Goal: Information Seeking & Learning: Learn about a topic

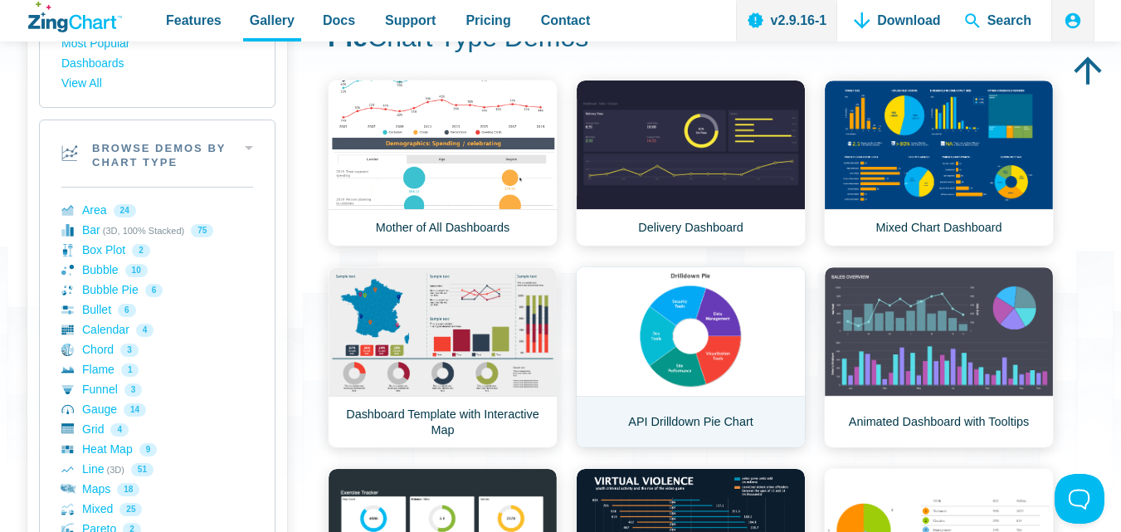
scroll to position [148, 0]
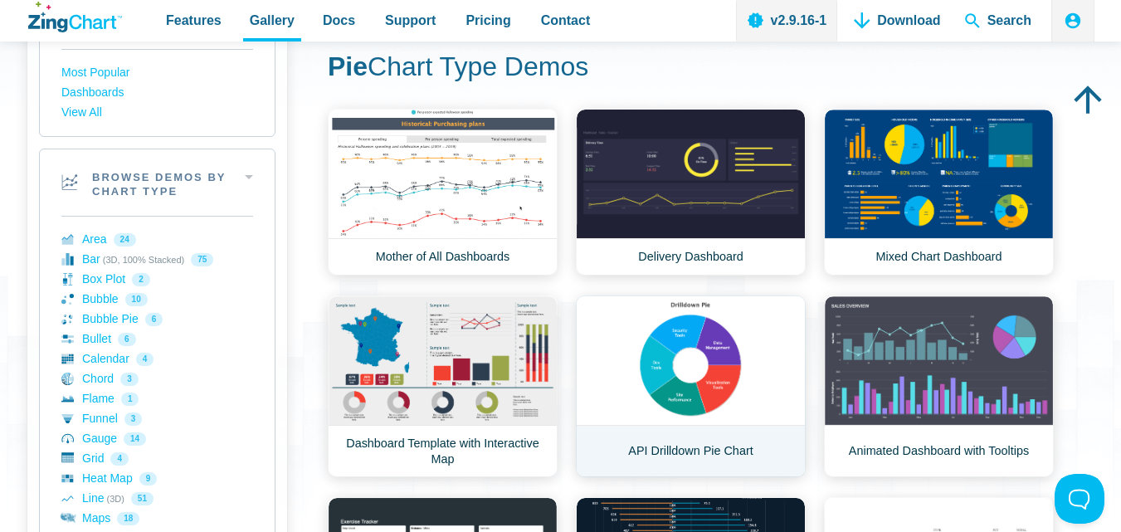
click at [684, 368] on link "API Drilldown Pie Chart" at bounding box center [691, 386] width 230 height 182
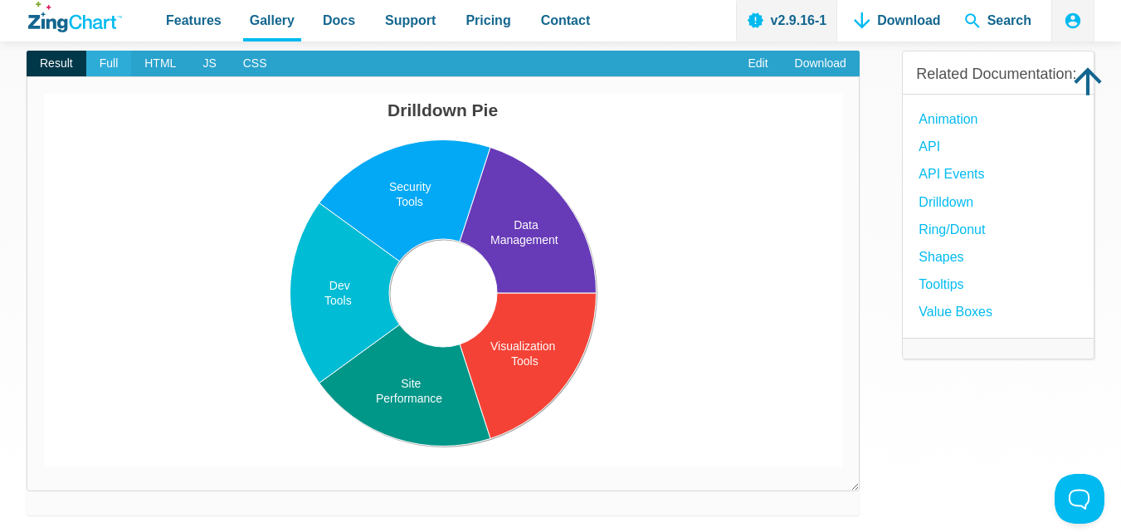
click at [105, 61] on span "Full" at bounding box center [109, 64] width 46 height 27
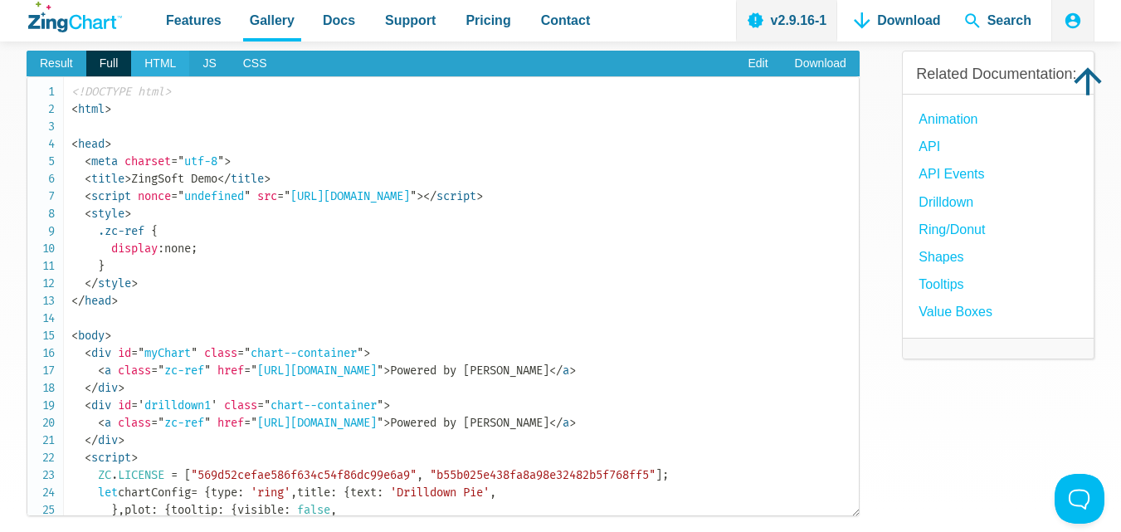
click at [172, 71] on span "HTML" at bounding box center [160, 64] width 58 height 27
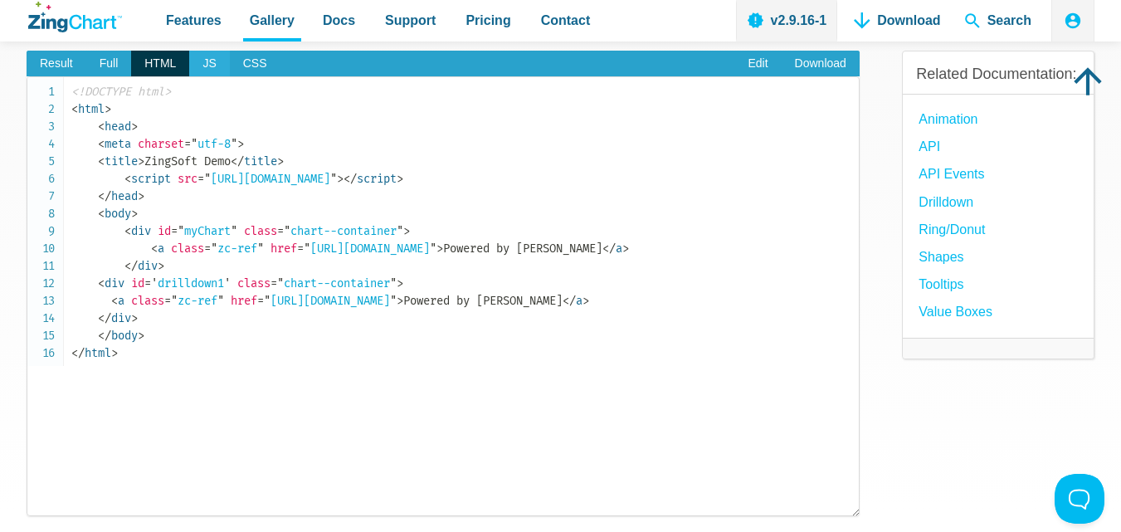
click at [222, 66] on span "JS" at bounding box center [209, 64] width 40 height 27
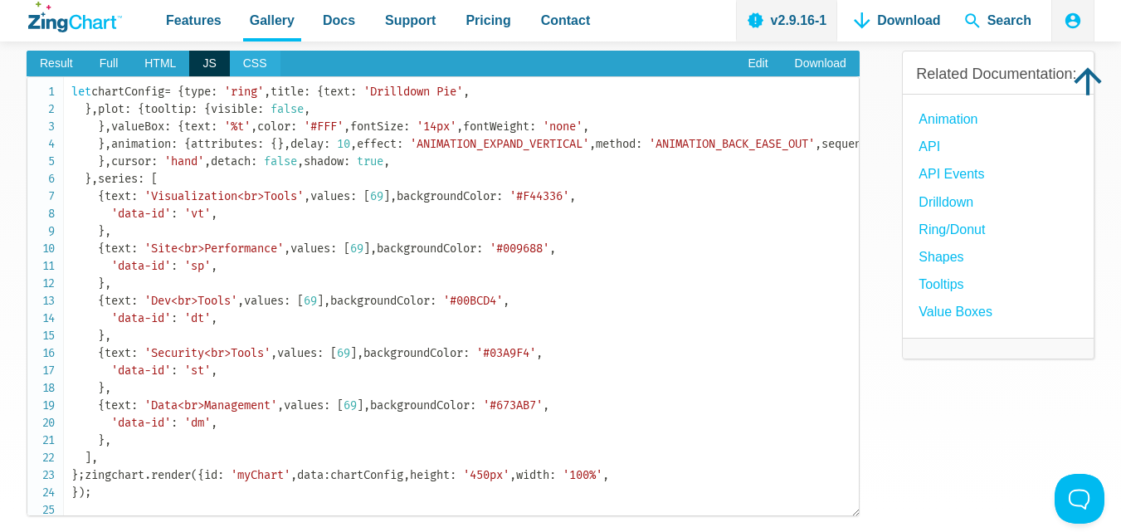
click at [254, 66] on span "CSS" at bounding box center [255, 64] width 51 height 27
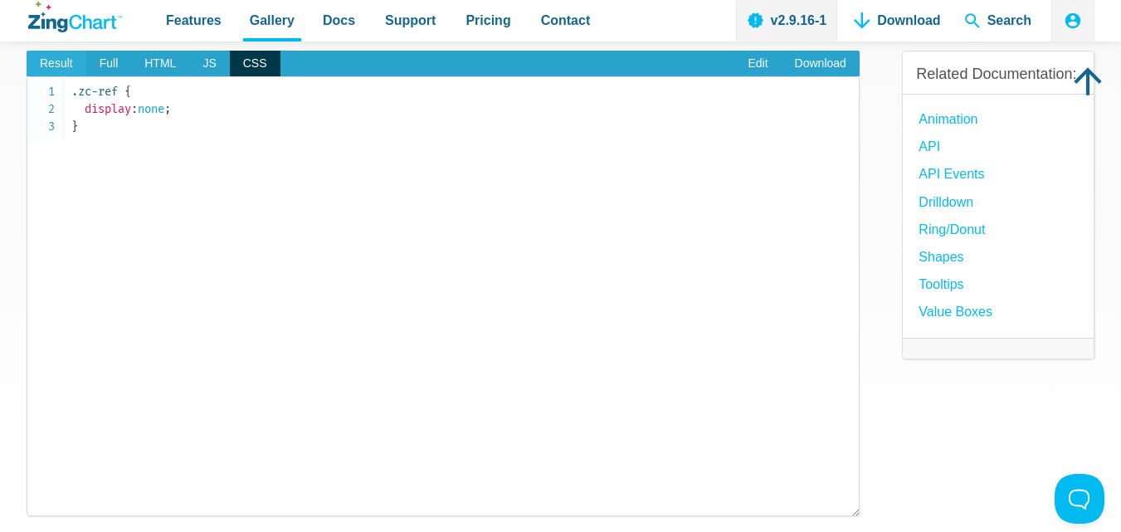
click at [62, 65] on span "Result" at bounding box center [57, 64] width 60 height 27
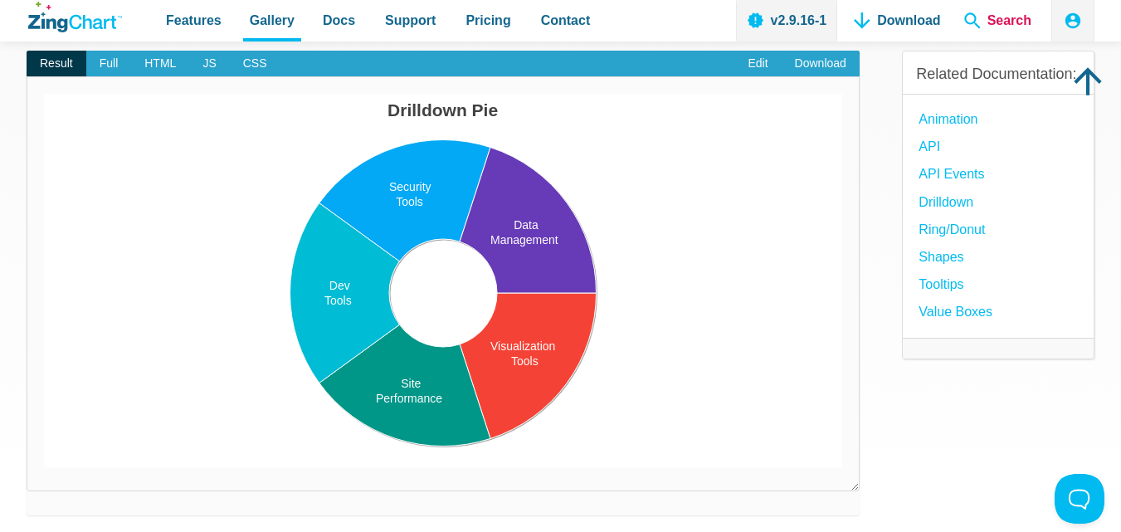
click at [987, 22] on span "Search" at bounding box center [998, 20] width 80 height 41
click at [973, 22] on span "Search" at bounding box center [998, 20] width 80 height 41
click at [971, 18] on span "Search" at bounding box center [998, 20] width 80 height 41
click at [974, 19] on span "Search" at bounding box center [998, 20] width 80 height 41
click at [988, 22] on span "Search" at bounding box center [998, 20] width 80 height 41
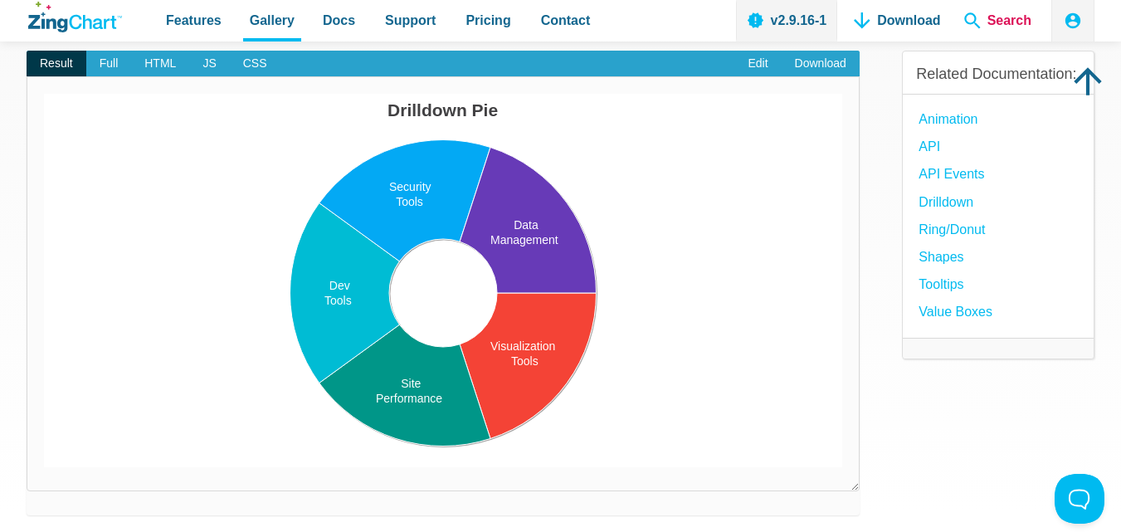
click at [1002, 27] on span "Search" at bounding box center [998, 20] width 80 height 41
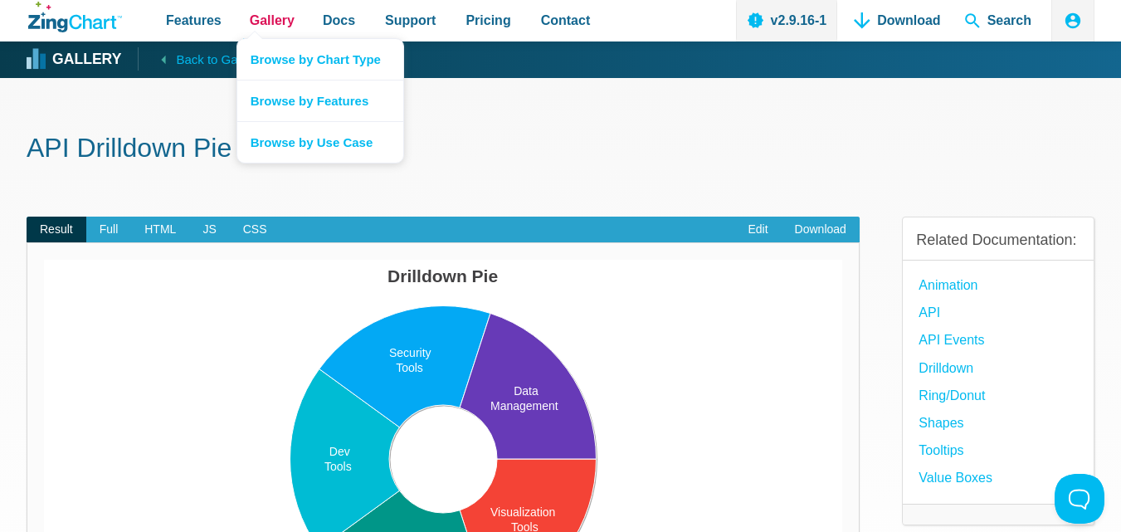
click at [274, 26] on span "Gallery" at bounding box center [272, 20] width 45 height 22
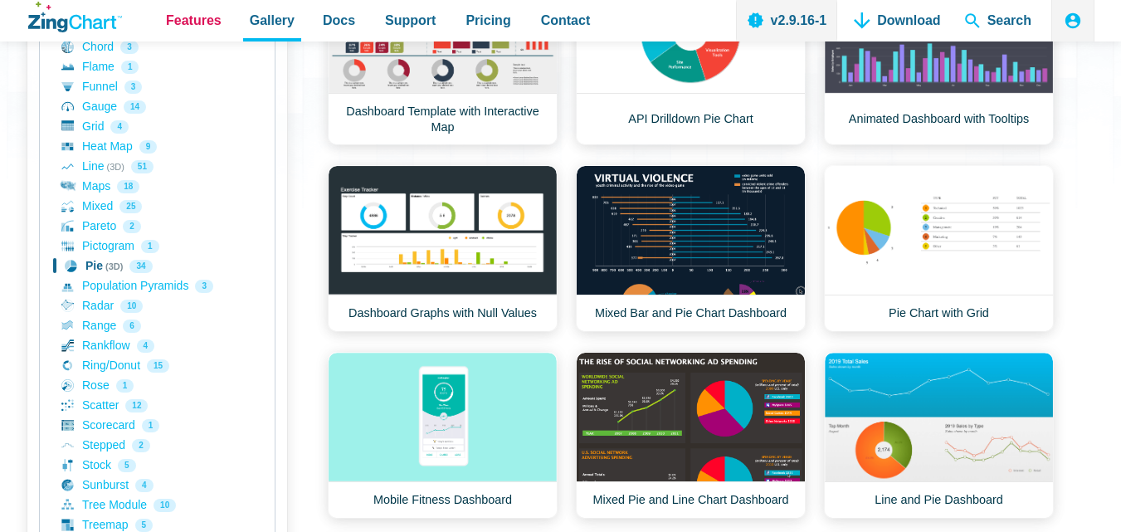
scroll to position [480, 0]
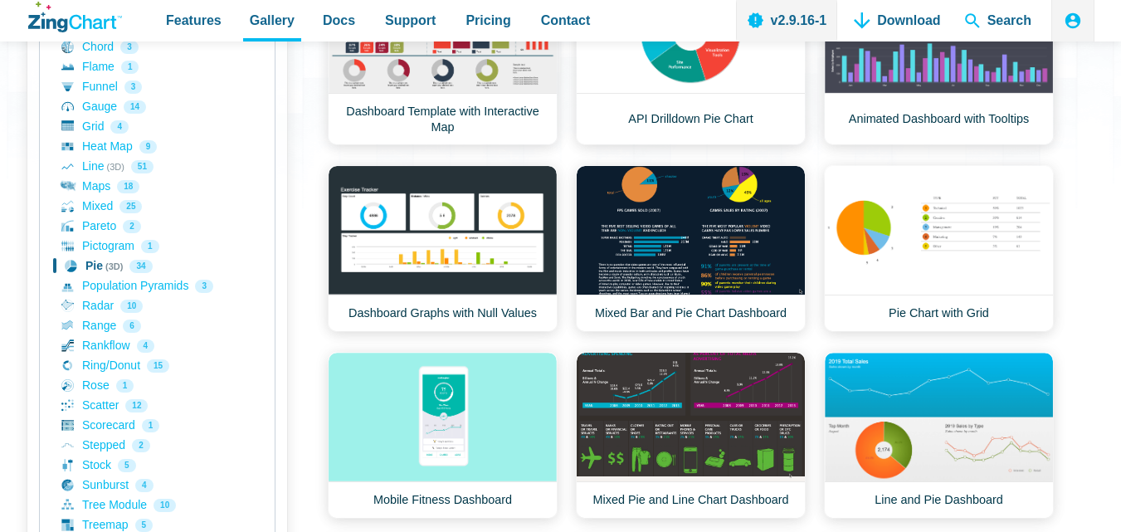
click at [93, 264] on link "Pie (3D) 34" at bounding box center [157, 266] width 192 height 20
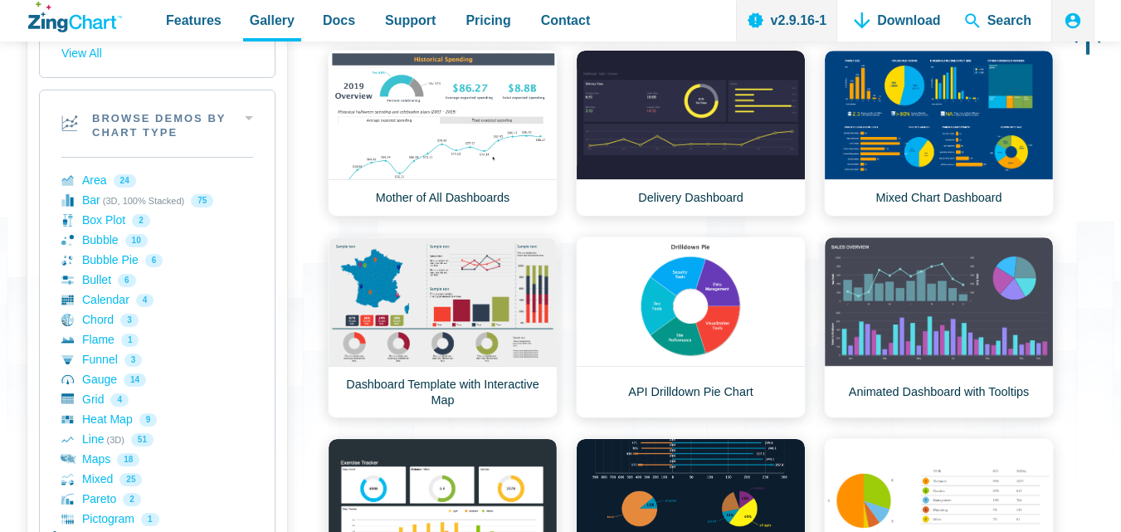
scroll to position [0, 0]
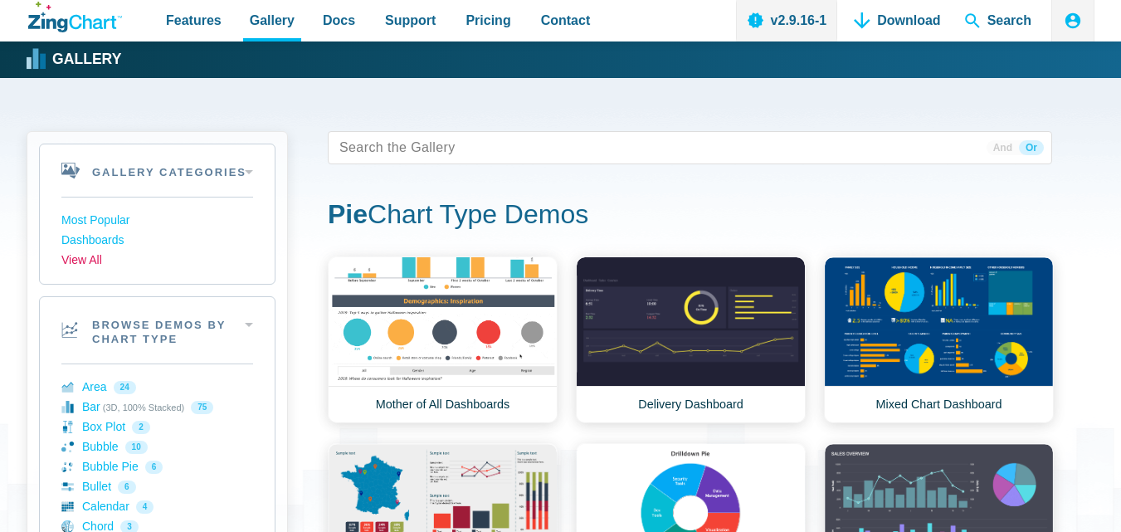
click at [93, 264] on link "View All" at bounding box center [157, 261] width 192 height 20
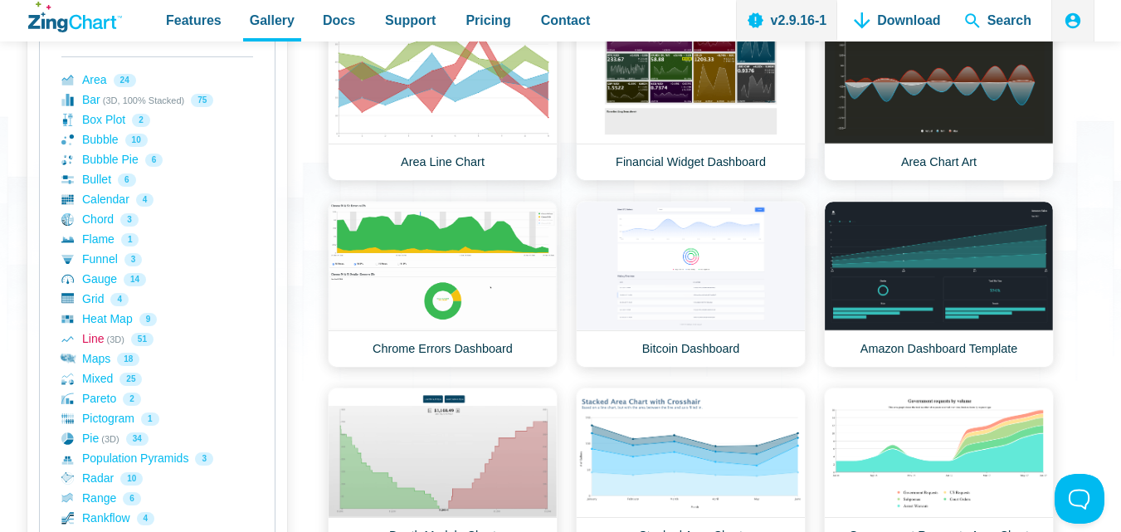
scroll to position [332, 0]
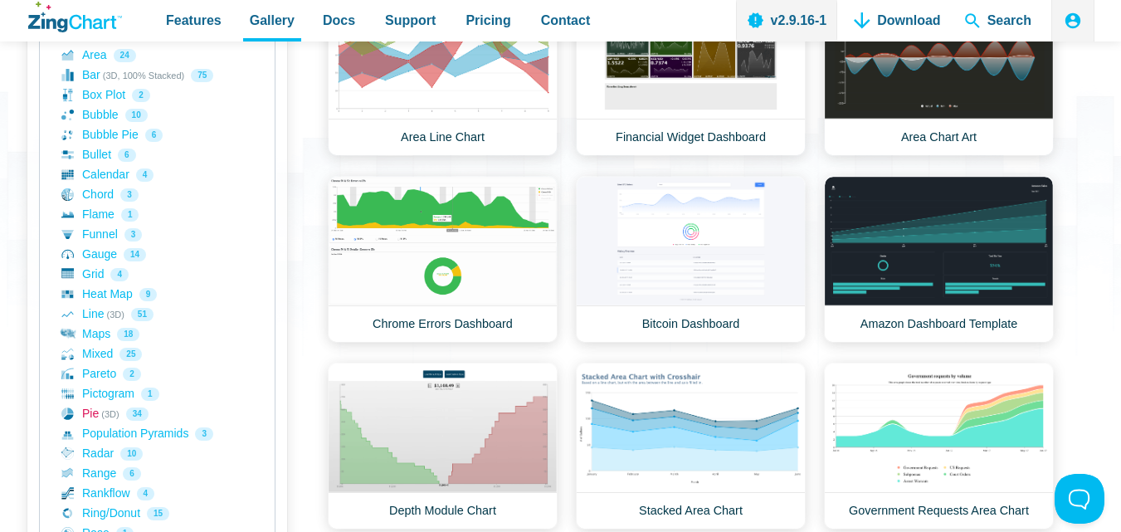
click at [94, 412] on link "Pie (3D) 34" at bounding box center [157, 414] width 192 height 20
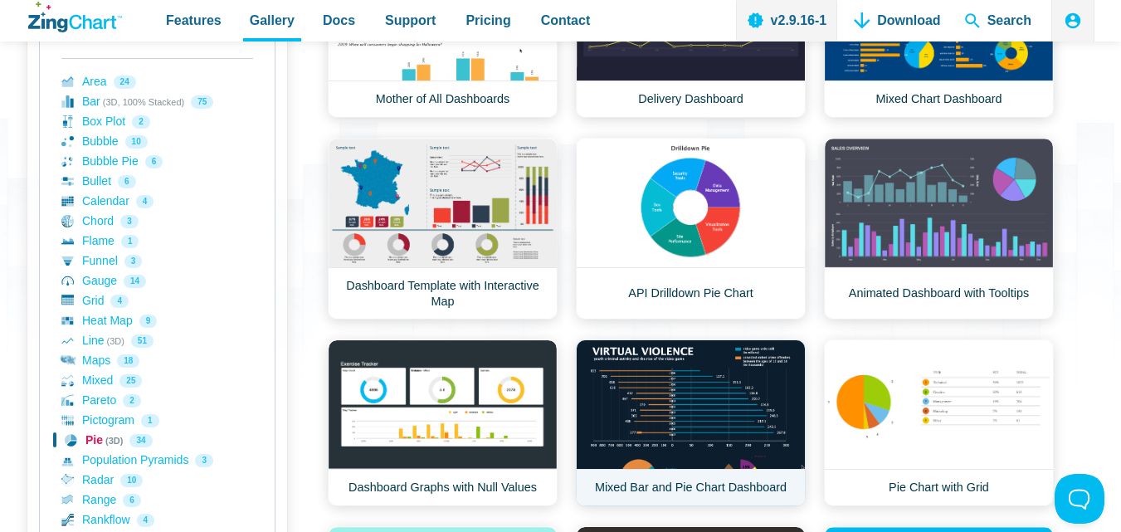
scroll to position [249, 0]
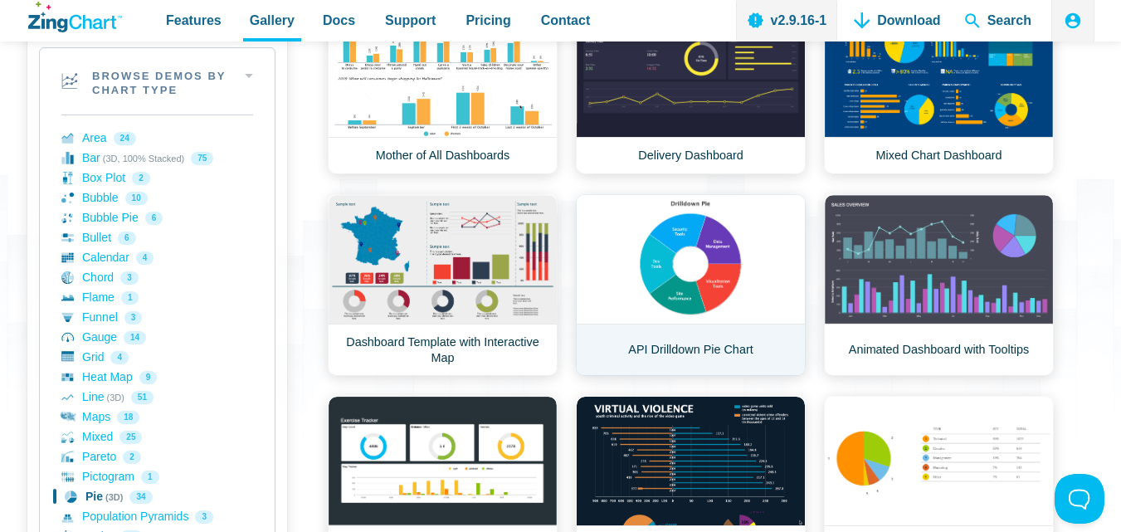
click at [699, 260] on link "API Drilldown Pie Chart" at bounding box center [691, 285] width 230 height 182
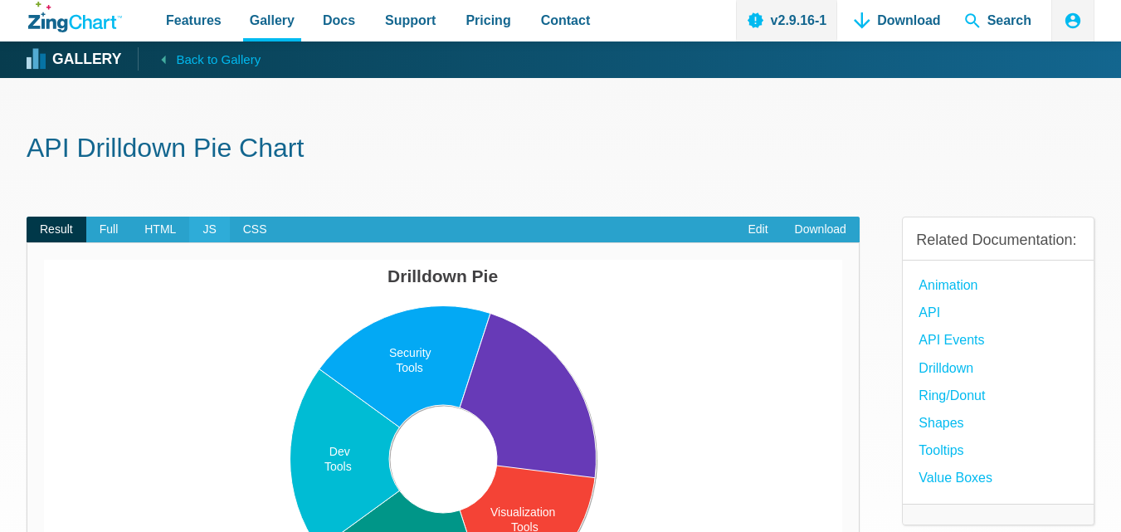
click at [208, 228] on span "JS" at bounding box center [209, 230] width 40 height 27
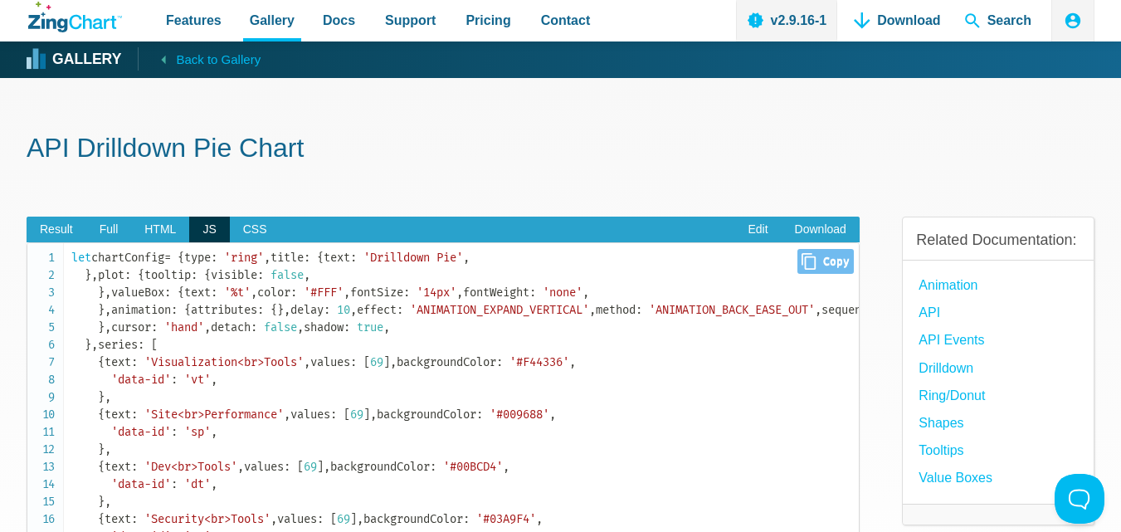
click at [224, 265] on span "'ring'" at bounding box center [244, 258] width 40 height 14
click at [747, 227] on link "Edit" at bounding box center [757, 230] width 46 height 27
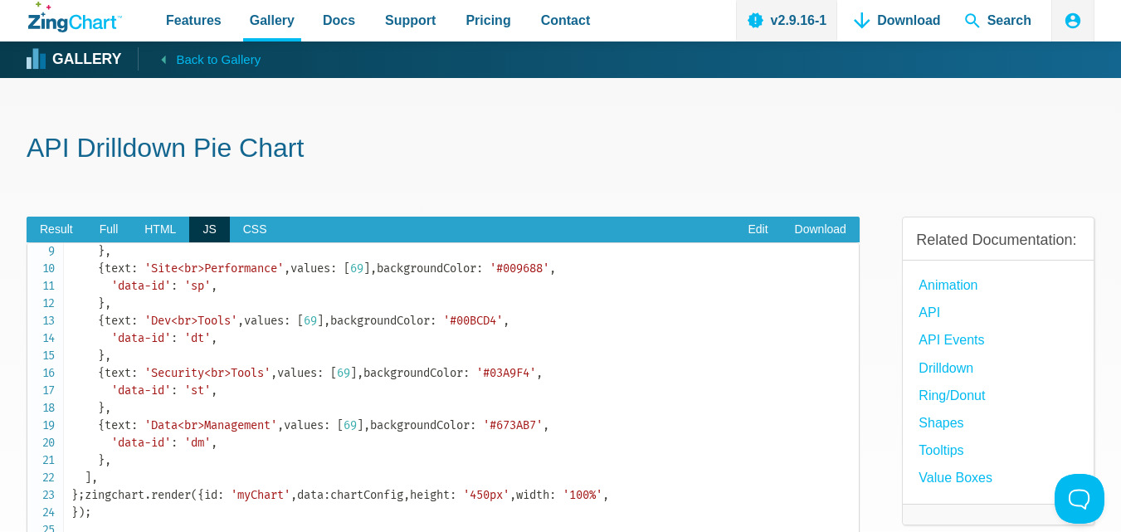
scroll to position [415, 0]
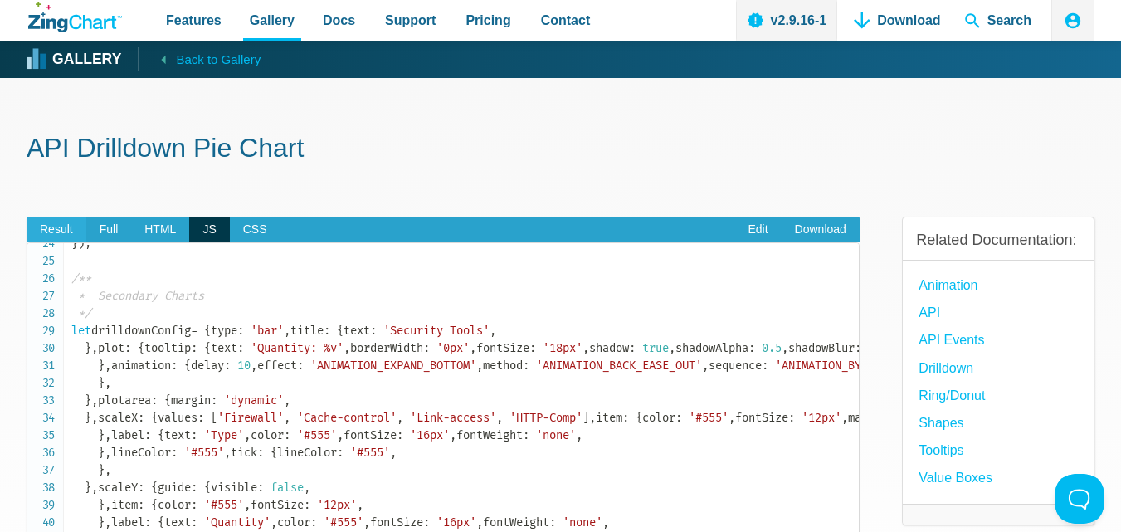
click at [57, 232] on span "Result" at bounding box center [57, 230] width 60 height 27
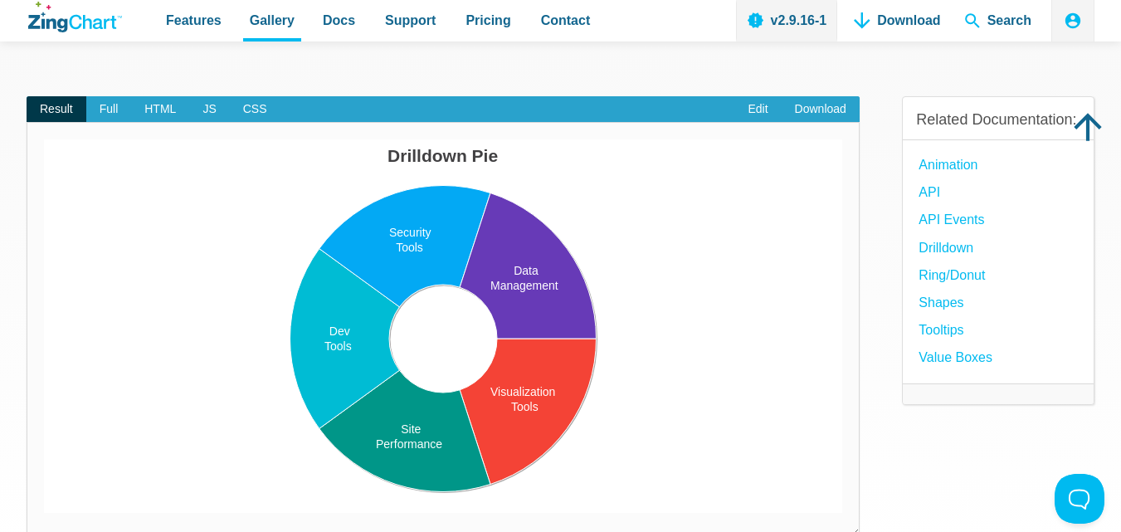
scroll to position [124, 0]
